Goal: Information Seeking & Learning: Learn about a topic

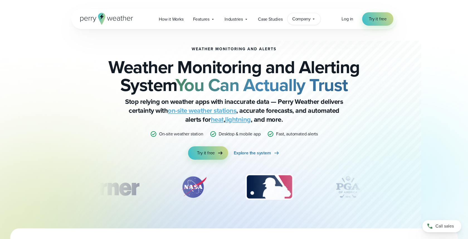
click at [304, 18] on span "Company" at bounding box center [301, 19] width 18 height 7
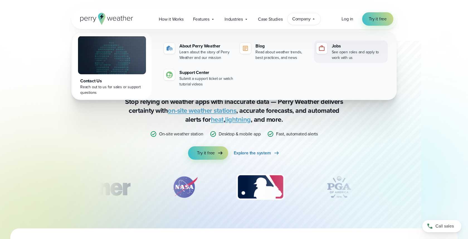
click at [322, 46] on img at bounding box center [321, 48] width 7 height 7
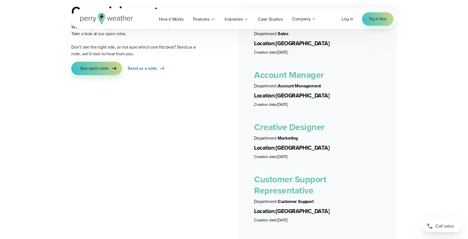
scroll to position [1024, 0]
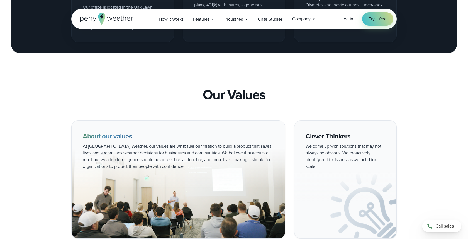
drag, startPoint x: 281, startPoint y: 91, endPoint x: 283, endPoint y: 87, distance: 4.4
click at [281, 91] on div "Our Values" at bounding box center [233, 95] width 325 height 16
click at [283, 87] on div "Our Values" at bounding box center [233, 95] width 325 height 16
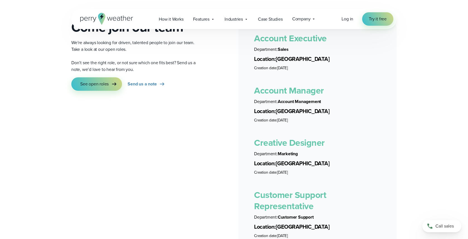
click at [296, 88] on link "Account Manager" at bounding box center [289, 90] width 70 height 13
